Goal: Information Seeking & Learning: Learn about a topic

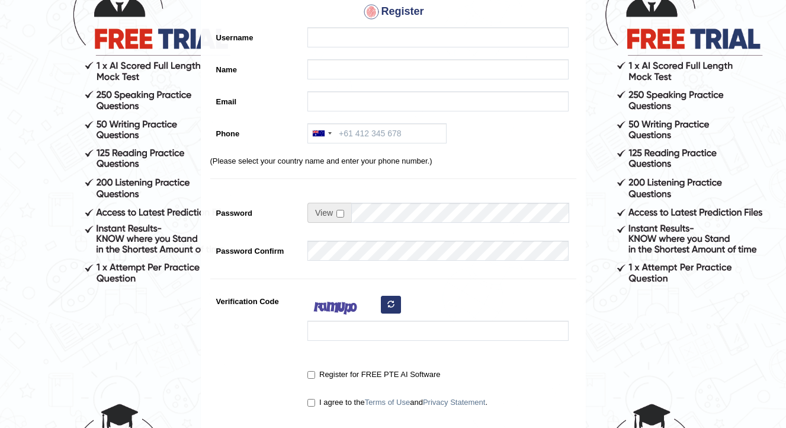
scroll to position [266, 0]
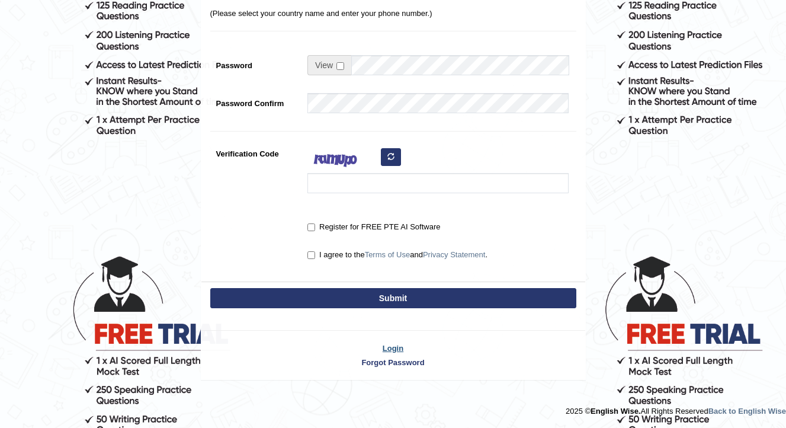
click at [391, 346] on link "Login" at bounding box center [393, 347] width 384 height 11
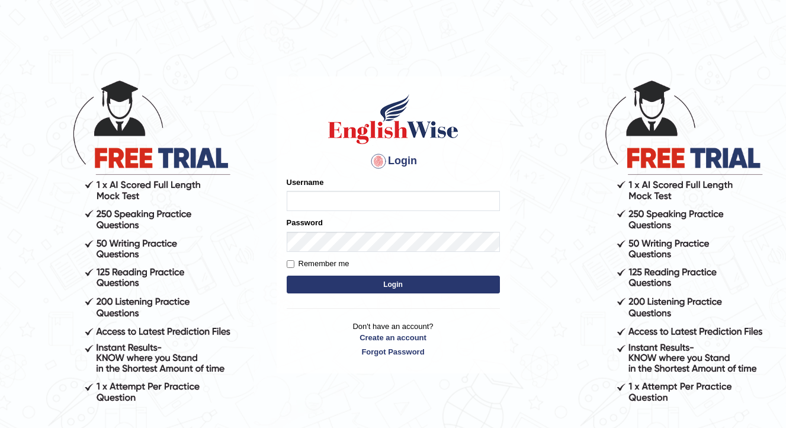
type input "bijayathapa"
click at [348, 278] on button "Login" at bounding box center [393, 284] width 213 height 18
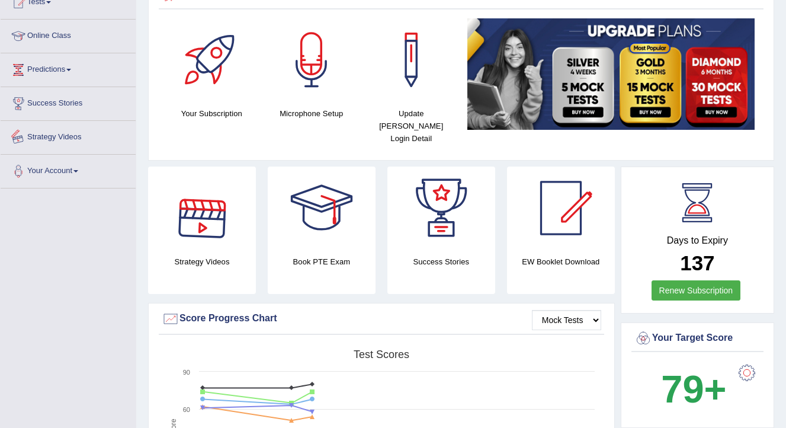
scroll to position [131, 0]
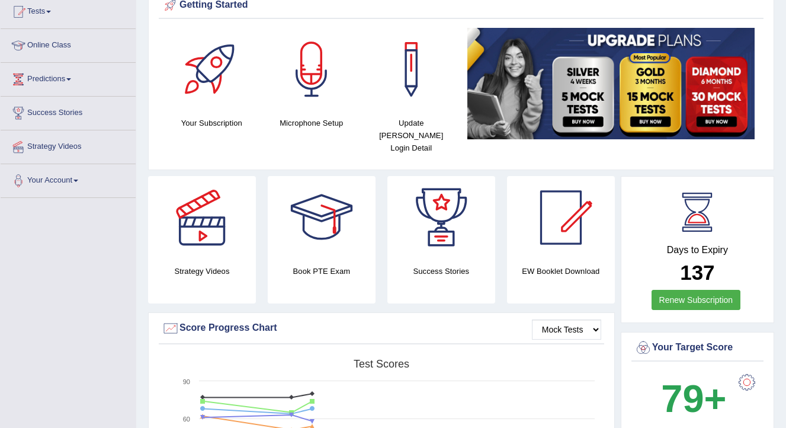
click at [50, 48] on link "Online Class" at bounding box center [68, 44] width 135 height 30
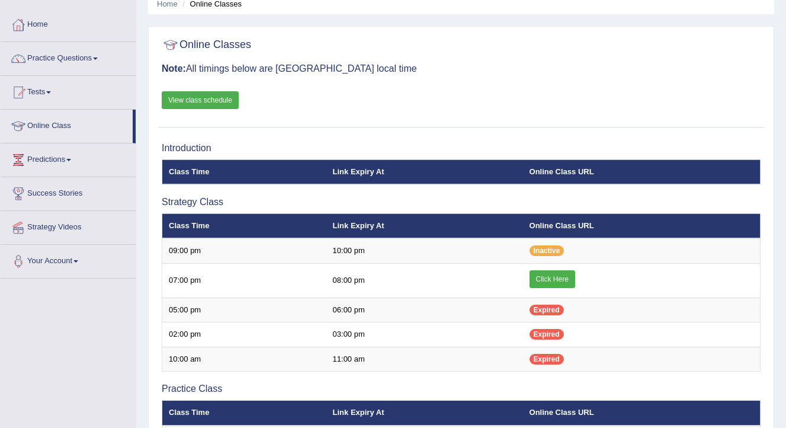
scroll to position [79, 0]
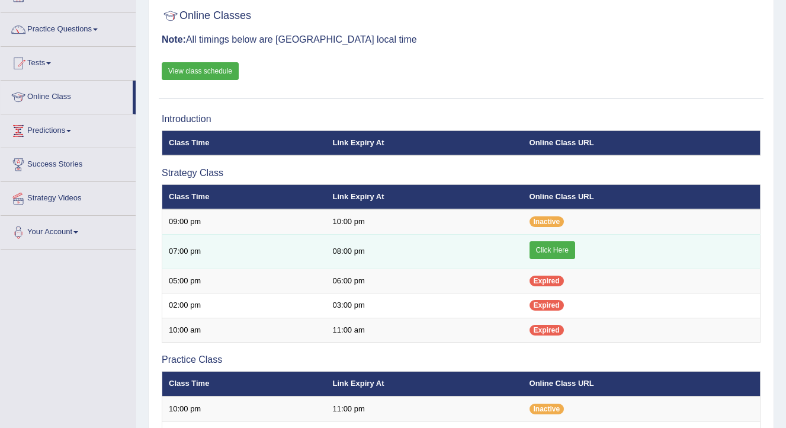
click at [535, 253] on link "Click Here" at bounding box center [552, 250] width 46 height 18
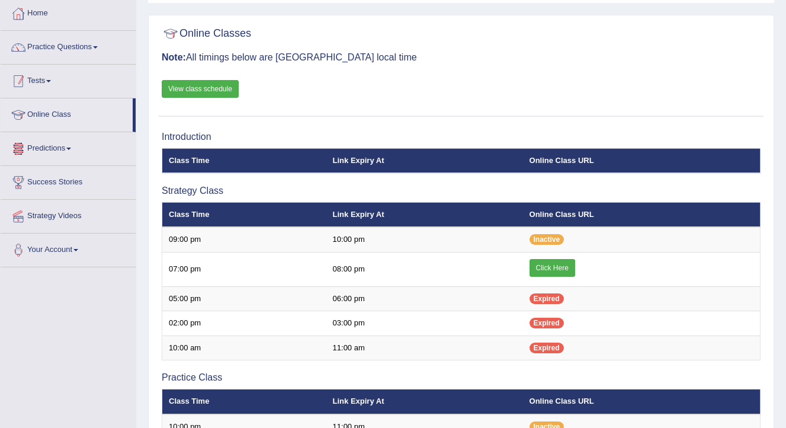
scroll to position [32, 0]
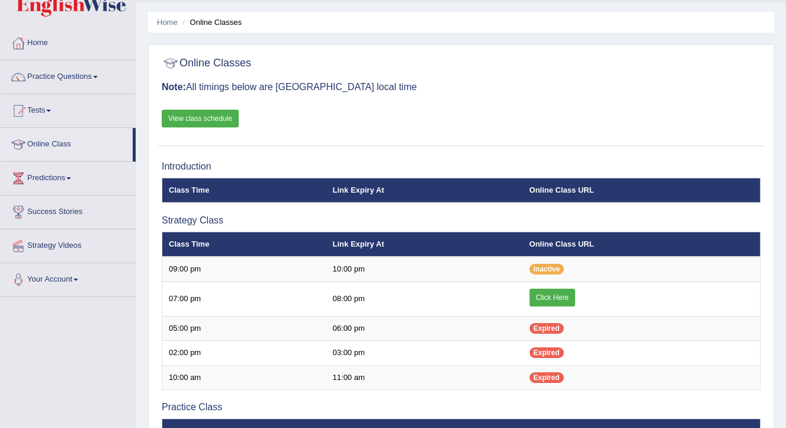
click at [94, 82] on link "Practice Questions" at bounding box center [68, 75] width 135 height 30
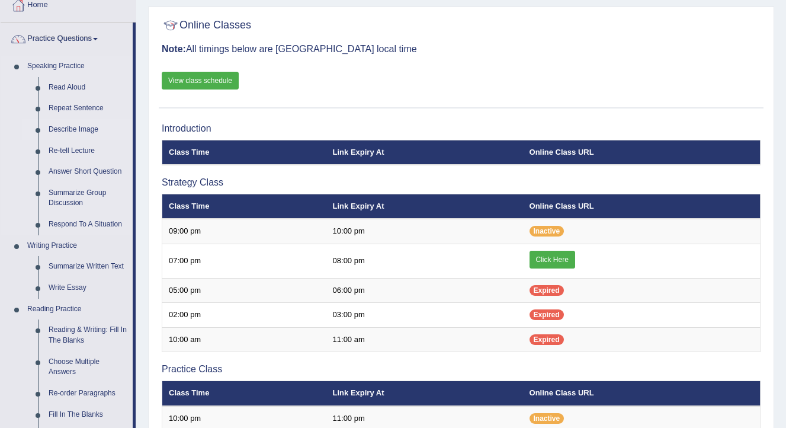
scroll to position [91, 0]
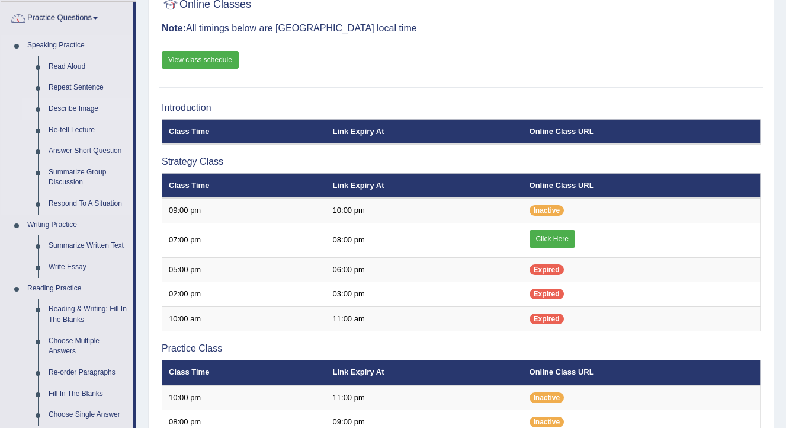
click at [89, 111] on link "Describe Image" at bounding box center [87, 108] width 89 height 21
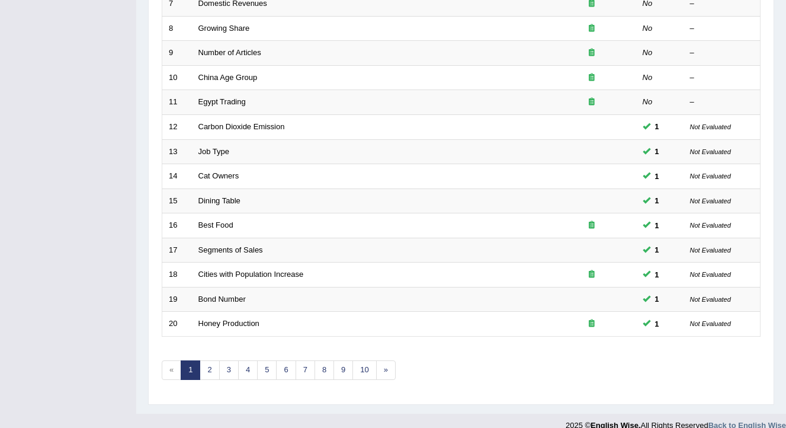
scroll to position [356, 0]
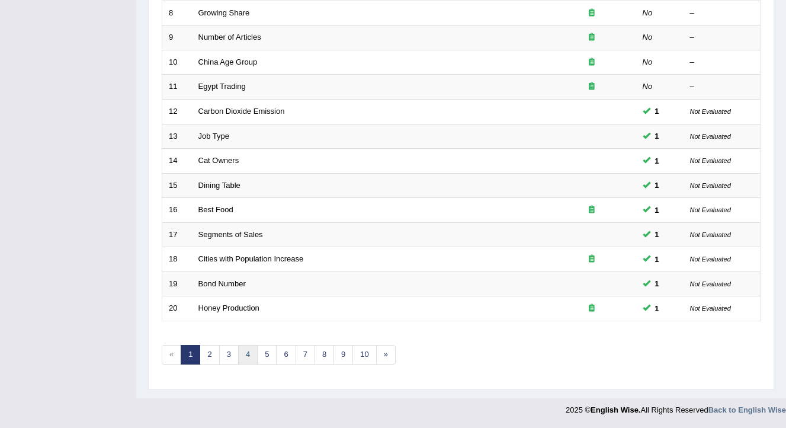
click at [243, 355] on link "4" at bounding box center [248, 355] width 20 height 20
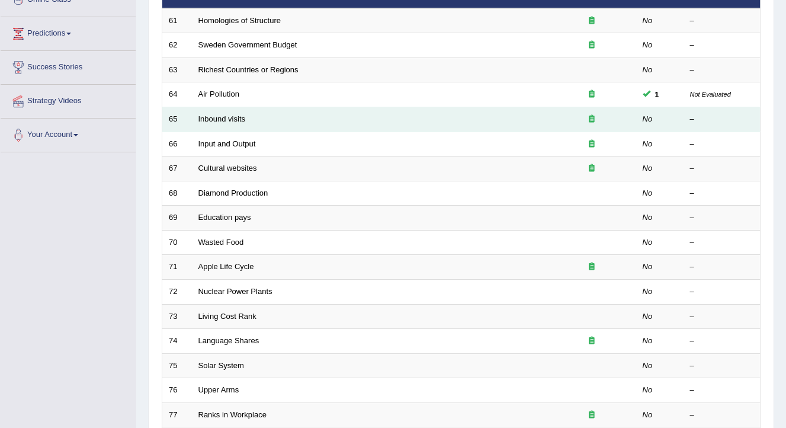
scroll to position [356, 0]
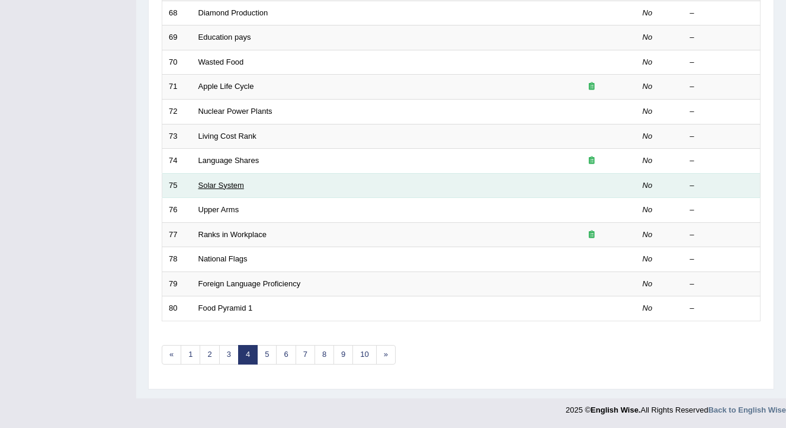
click at [240, 189] on link "Solar System" at bounding box center [221, 185] width 46 height 9
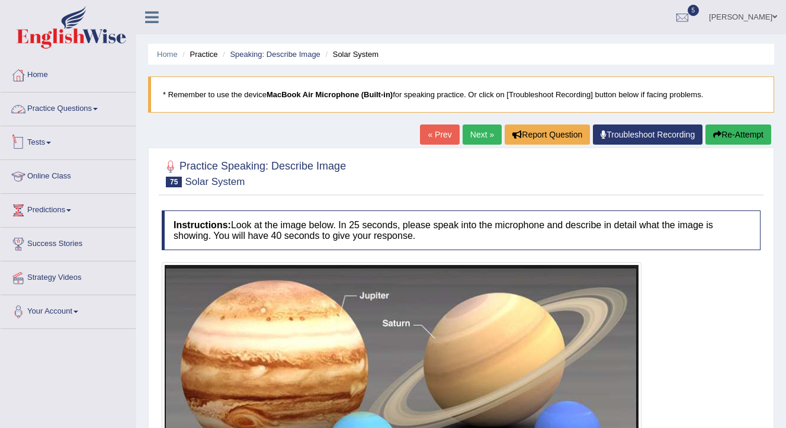
click at [73, 114] on link "Practice Questions" at bounding box center [68, 107] width 135 height 30
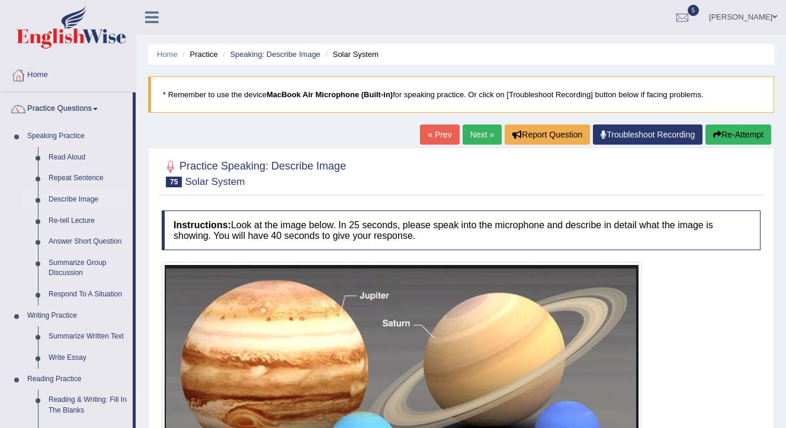
click at [87, 200] on link "Describe Image" at bounding box center [87, 199] width 89 height 21
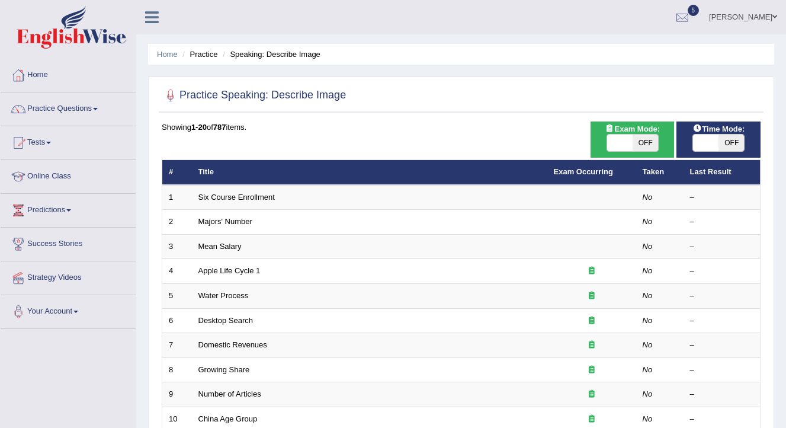
click at [628, 144] on span at bounding box center [619, 142] width 25 height 17
checkbox input "true"
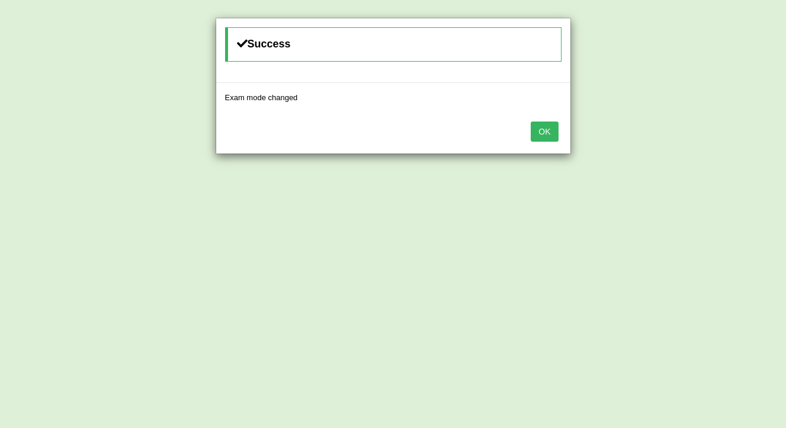
click at [702, 143] on div "Success Exam mode changed OK" at bounding box center [393, 214] width 786 height 428
click at [553, 128] on button "OK" at bounding box center [544, 131] width 27 height 20
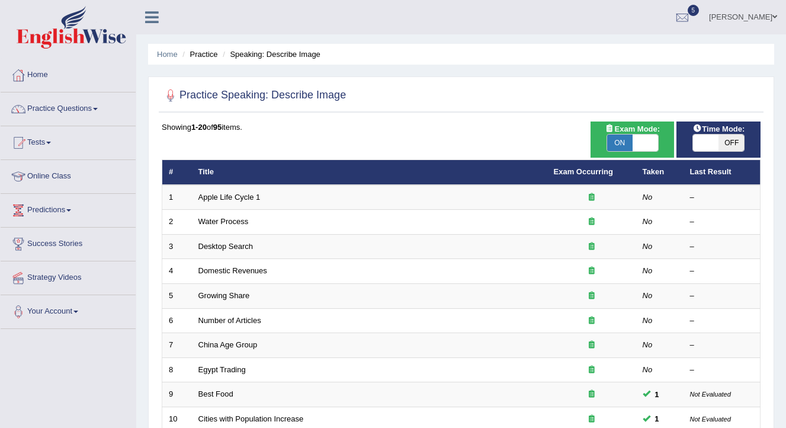
click at [696, 145] on span at bounding box center [705, 142] width 25 height 17
checkbox input "true"
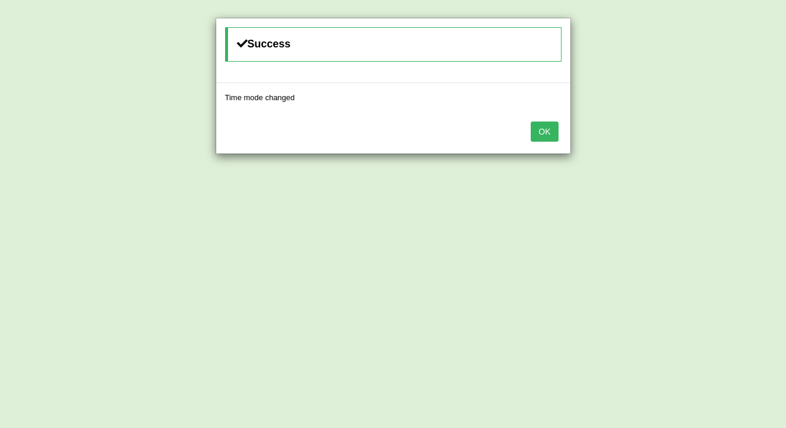
click at [541, 129] on button "OK" at bounding box center [544, 131] width 27 height 20
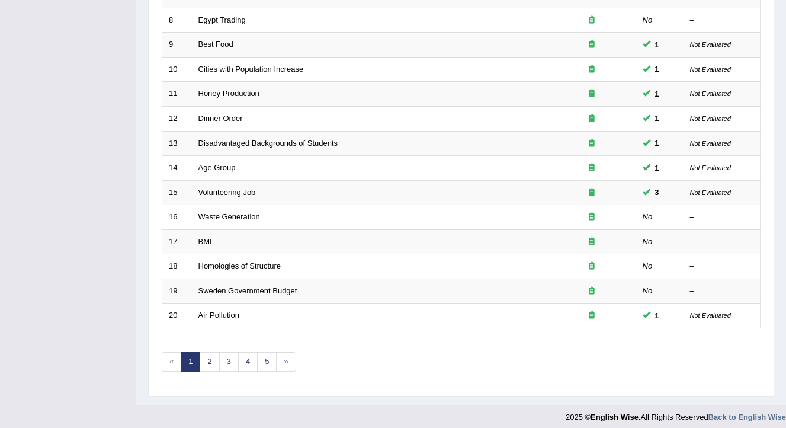
scroll to position [356, 0]
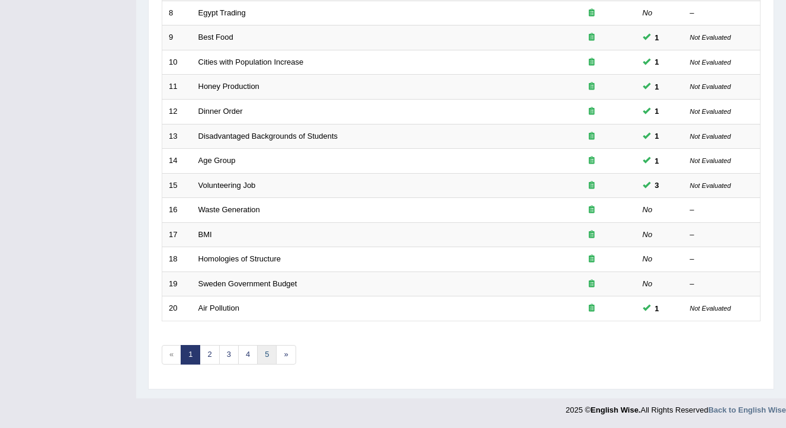
click at [271, 353] on link "5" at bounding box center [267, 355] width 20 height 20
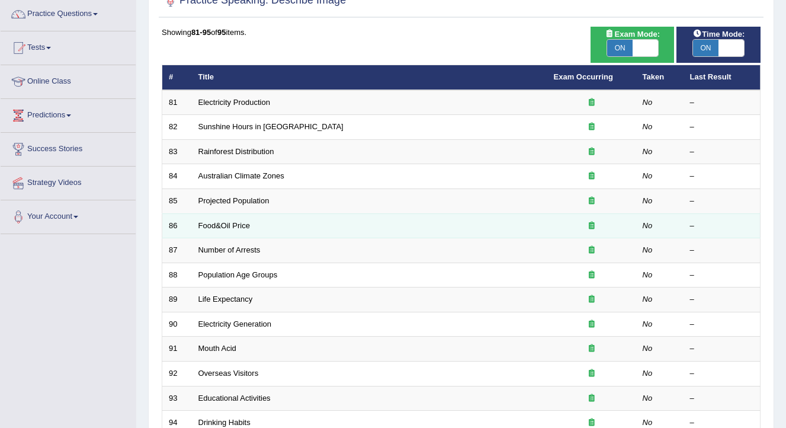
scroll to position [233, 0]
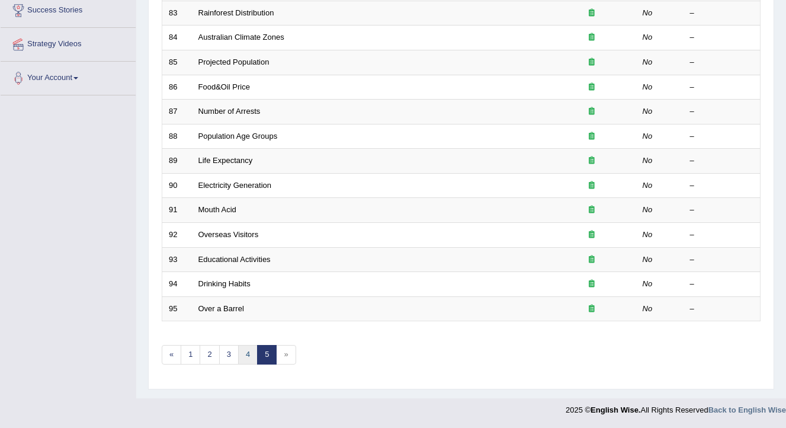
click at [248, 358] on link "4" at bounding box center [248, 355] width 20 height 20
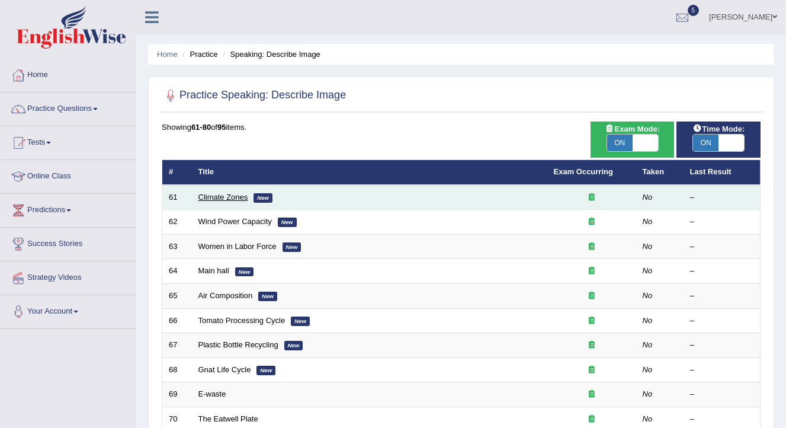
click at [231, 195] on link "Climate Zones" at bounding box center [223, 196] width 50 height 9
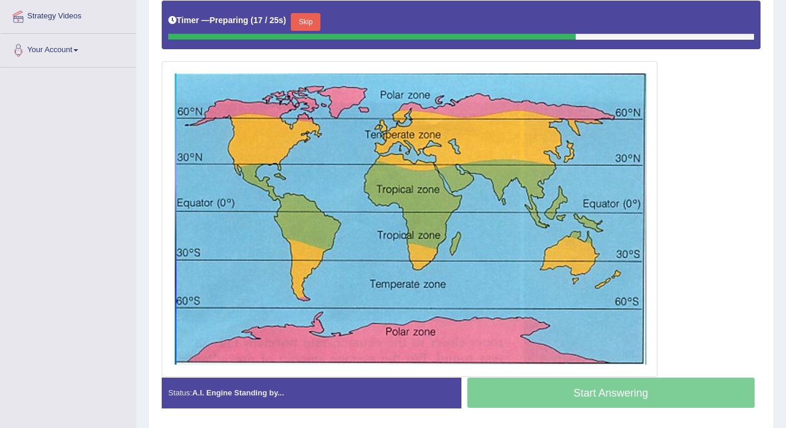
scroll to position [275, 0]
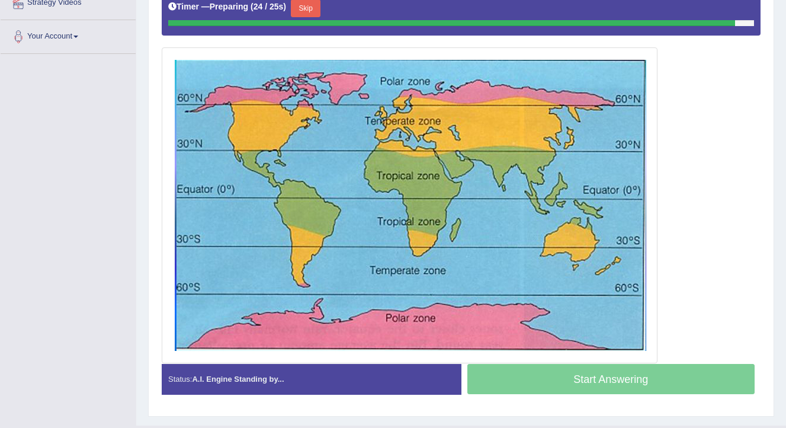
click at [313, 16] on button "Skip" at bounding box center [306, 8] width 30 height 18
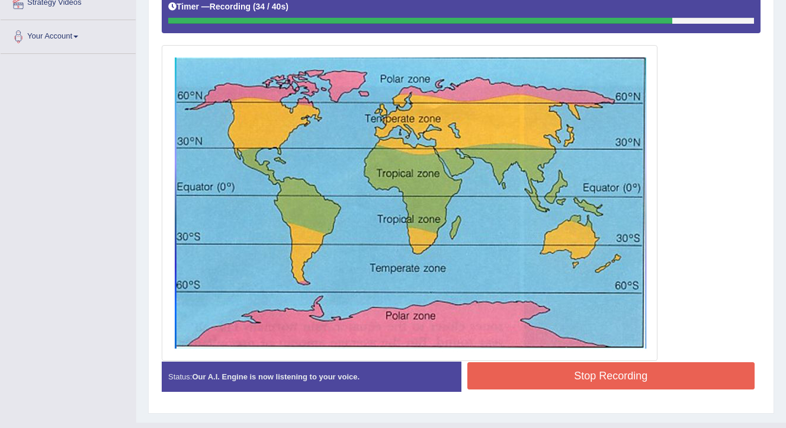
click at [502, 367] on button "Stop Recording" at bounding box center [611, 375] width 288 height 27
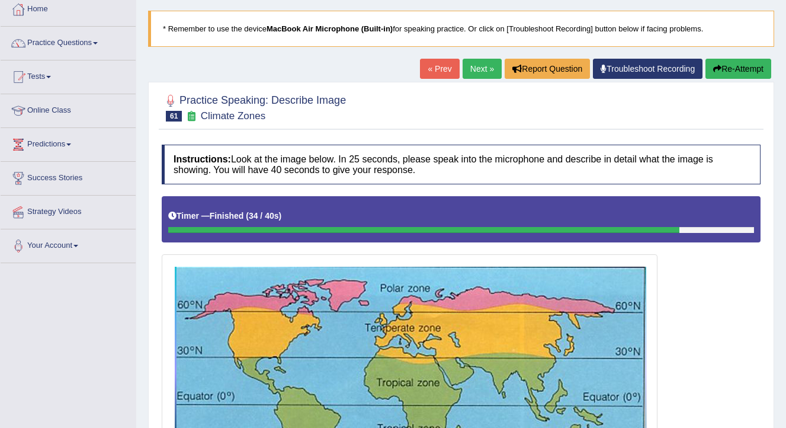
scroll to position [0, 0]
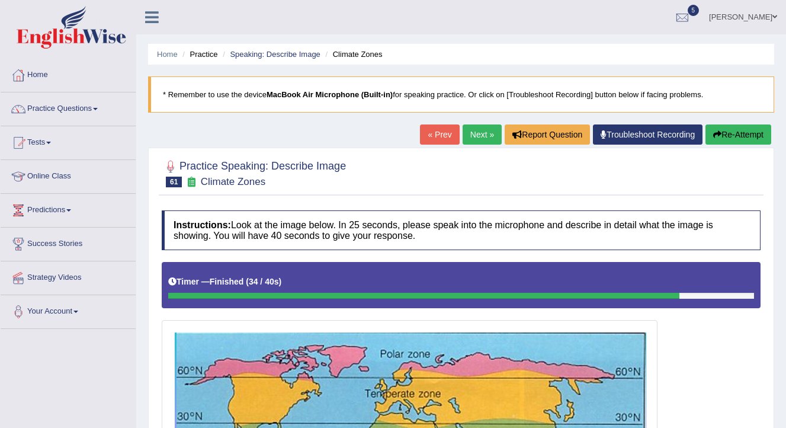
click at [484, 133] on link "Next »" at bounding box center [481, 134] width 39 height 20
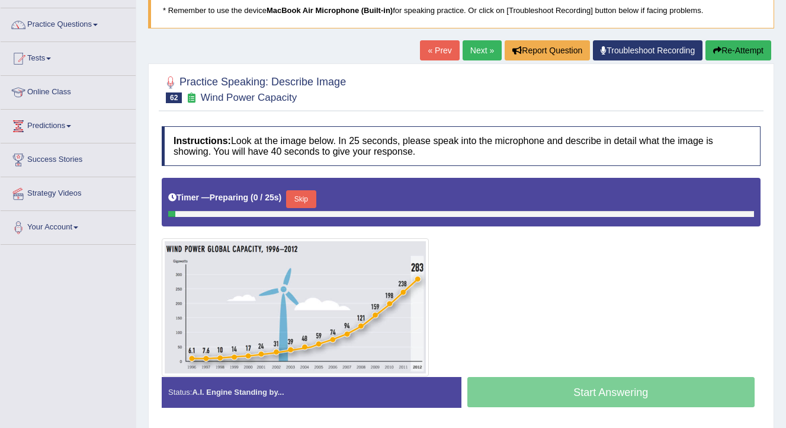
scroll to position [194, 0]
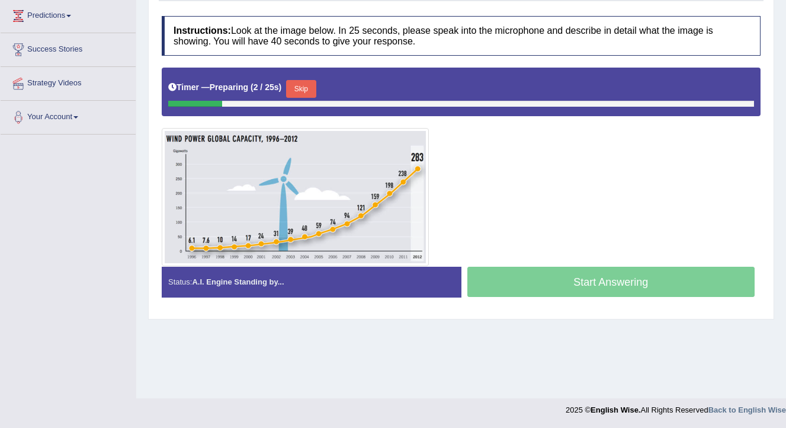
click at [301, 82] on button "Skip" at bounding box center [301, 89] width 30 height 18
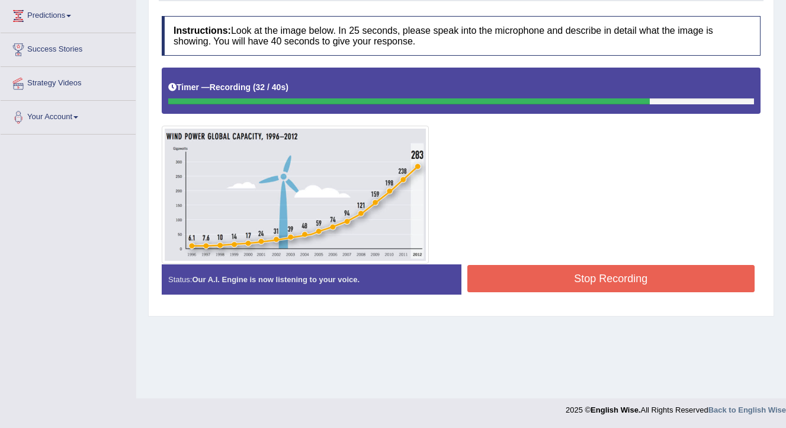
click at [546, 271] on button "Stop Recording" at bounding box center [611, 278] width 288 height 27
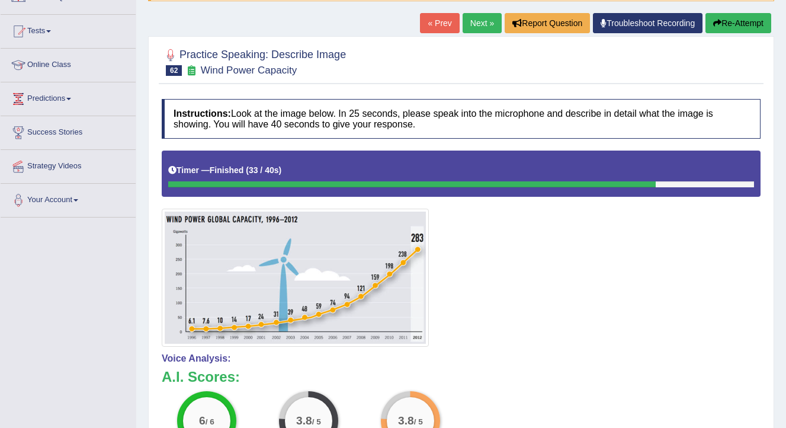
scroll to position [112, 0]
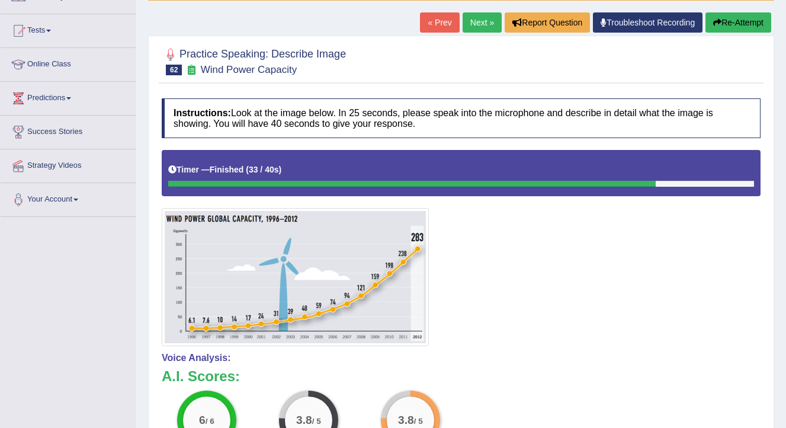
click at [470, 27] on link "Next »" at bounding box center [481, 22] width 39 height 20
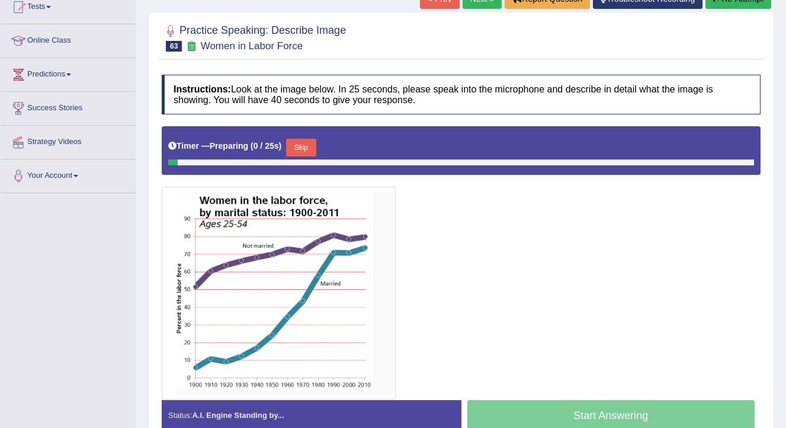
scroll to position [199, 0]
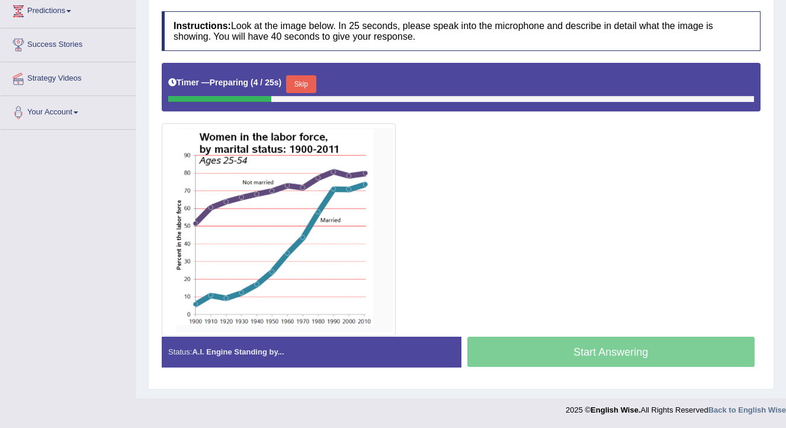
click at [312, 81] on button "Skip" at bounding box center [301, 84] width 30 height 18
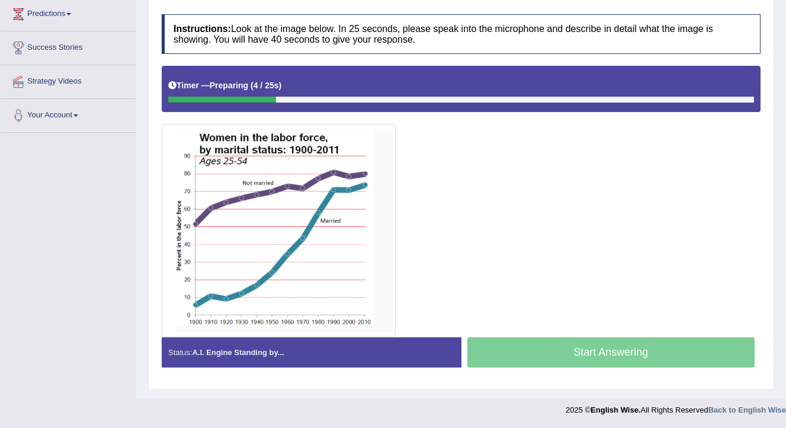
scroll to position [196, 0]
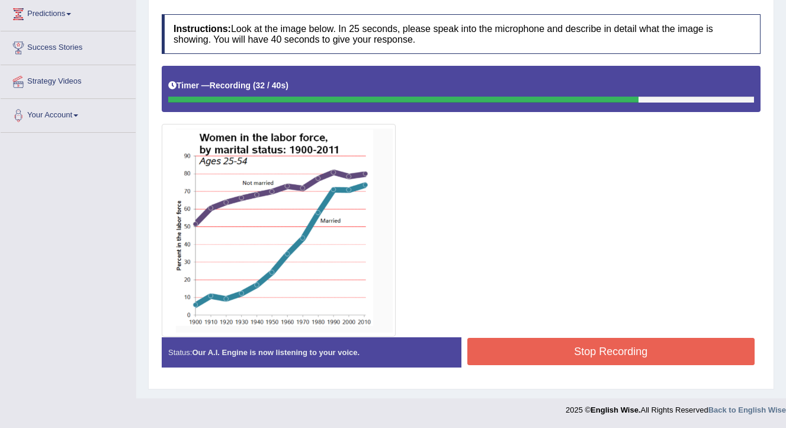
click at [480, 340] on button "Stop Recording" at bounding box center [611, 351] width 288 height 27
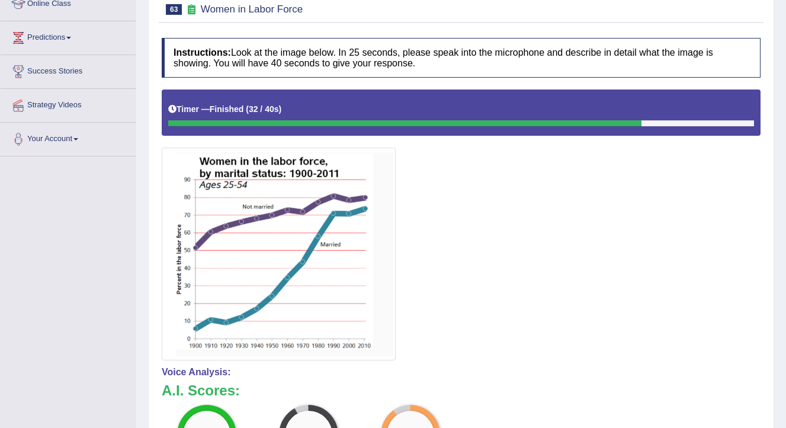
scroll to position [0, 0]
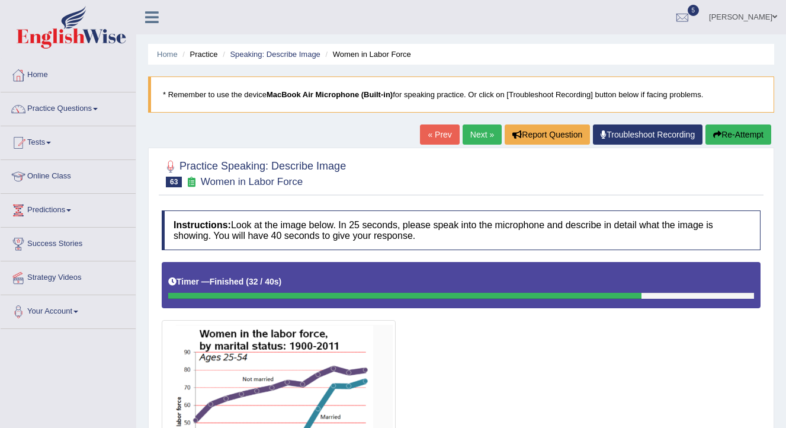
click at [471, 140] on link "Next »" at bounding box center [481, 134] width 39 height 20
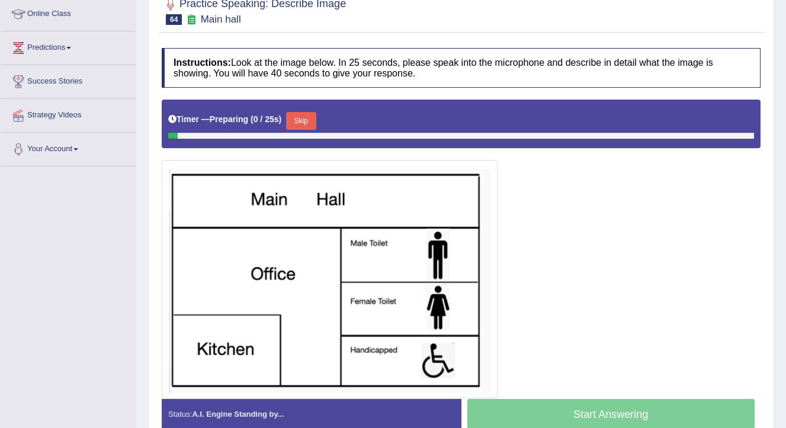
scroll to position [224, 0]
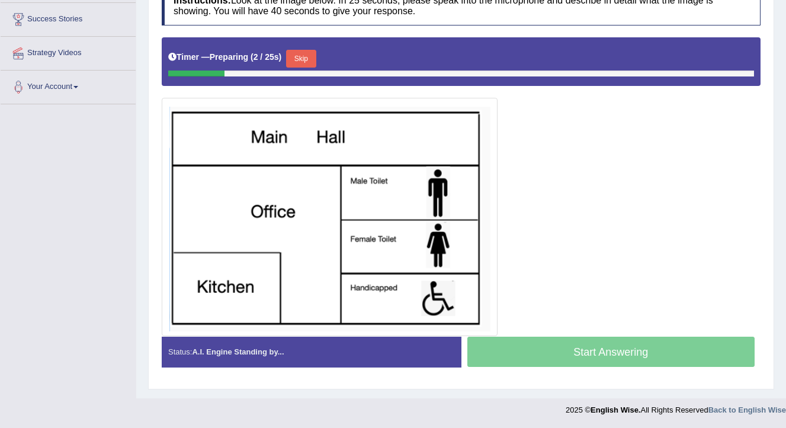
click at [313, 62] on button "Skip" at bounding box center [301, 59] width 30 height 18
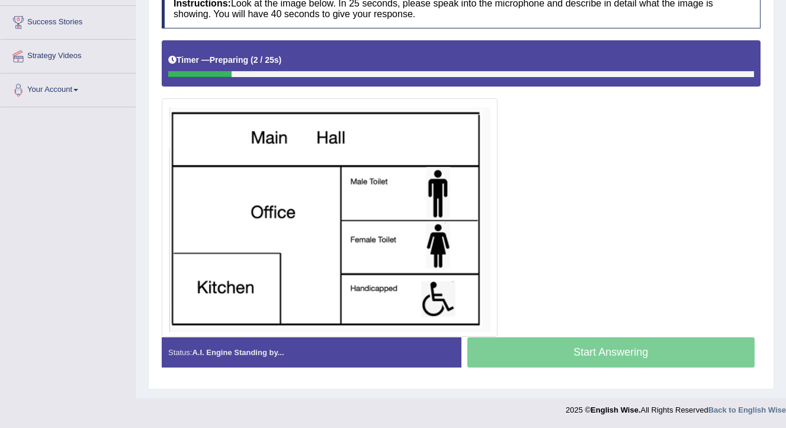
scroll to position [221, 0]
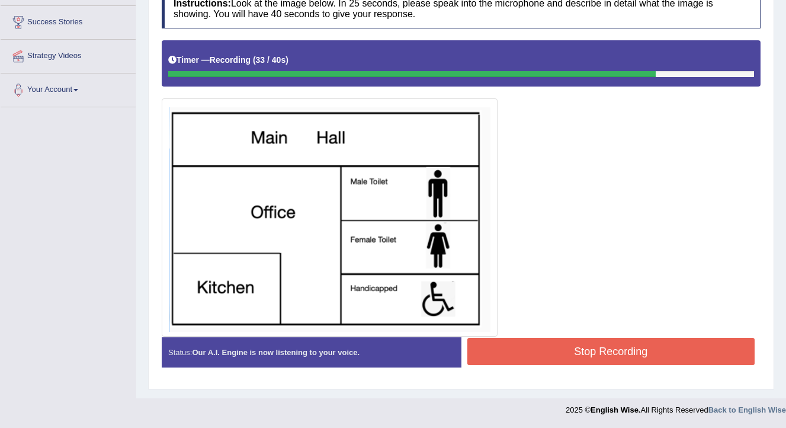
click at [554, 354] on button "Stop Recording" at bounding box center [611, 351] width 288 height 27
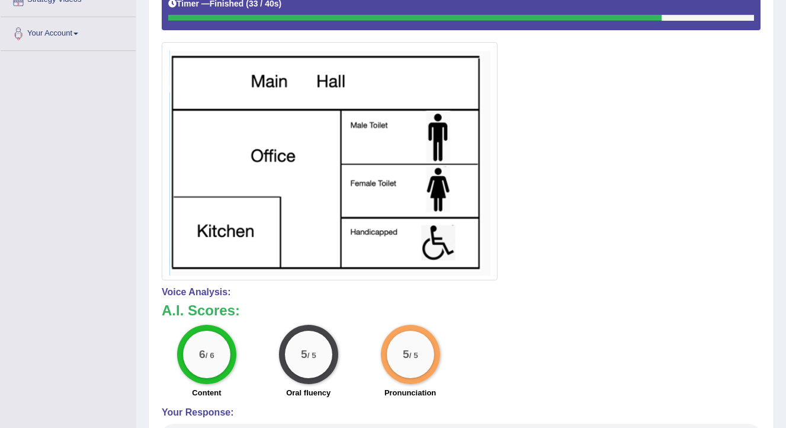
scroll to position [0, 0]
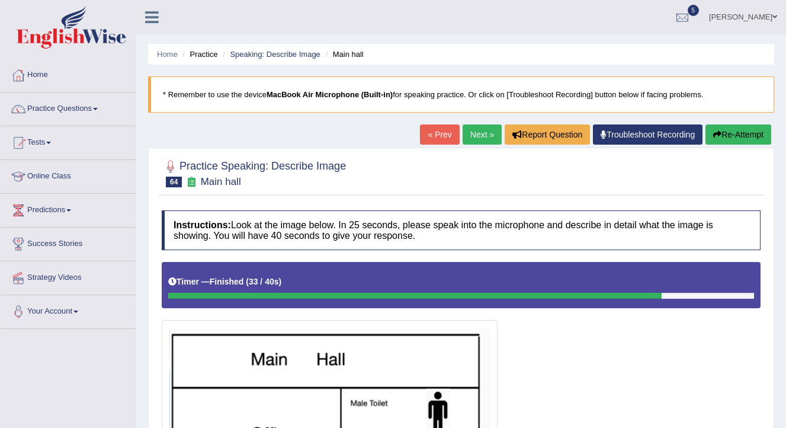
click at [464, 127] on link "Next »" at bounding box center [481, 134] width 39 height 20
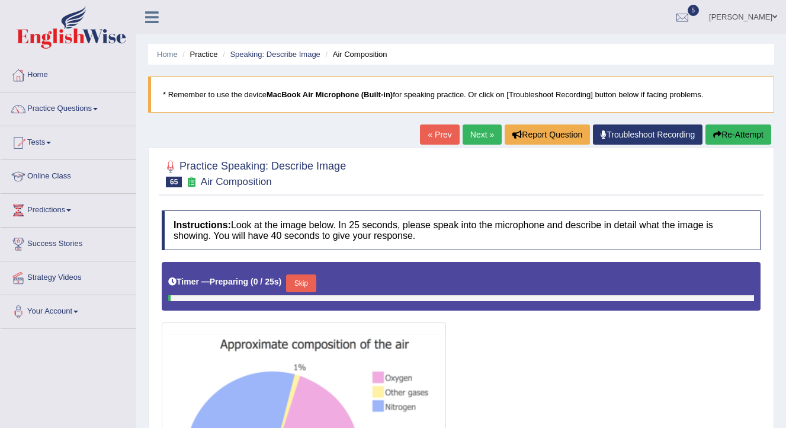
scroll to position [223, 0]
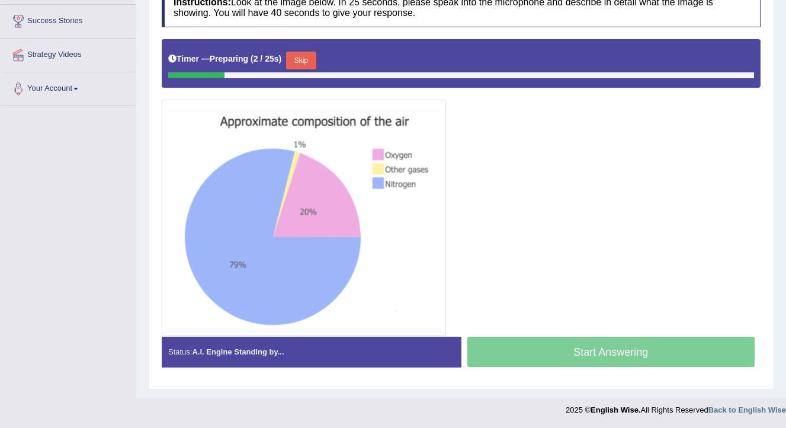
click at [307, 61] on button "Skip" at bounding box center [301, 61] width 30 height 18
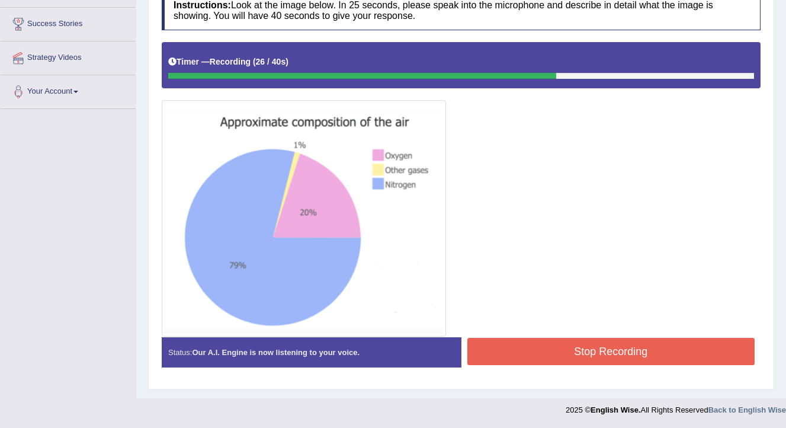
click at [511, 356] on button "Stop Recording" at bounding box center [611, 351] width 288 height 27
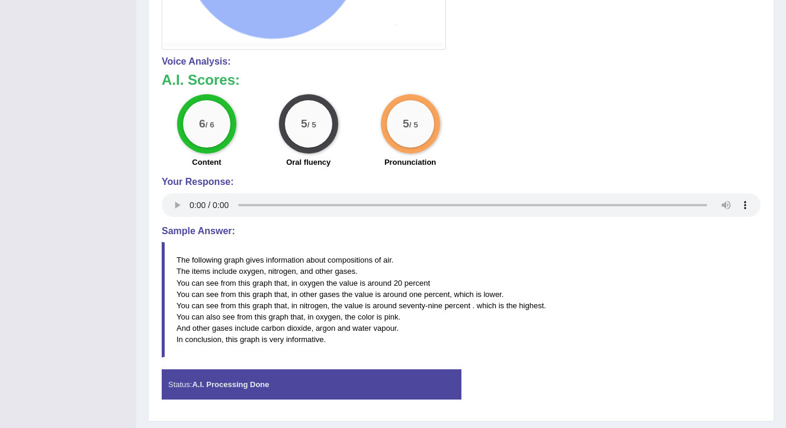
scroll to position [539, 0]
